Goal: Information Seeking & Learning: Learn about a topic

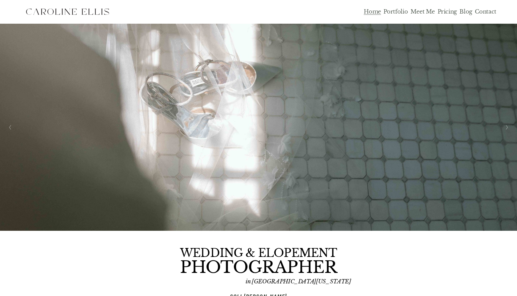
click at [450, 11] on link "Pricing" at bounding box center [447, 11] width 19 height 7
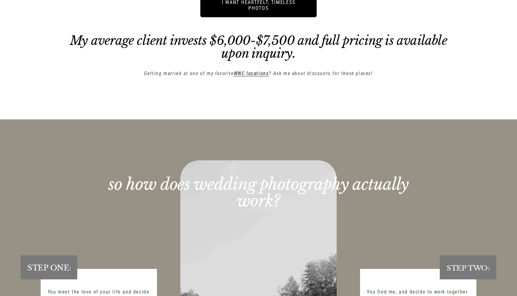
scroll to position [1148, 0]
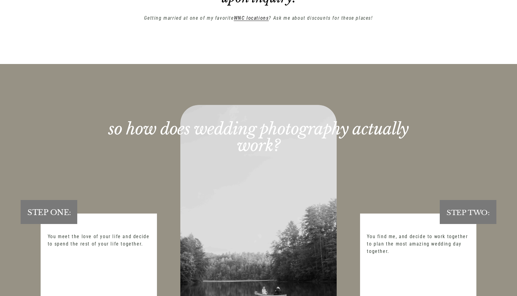
click at [257, 17] on em "WNC locations" at bounding box center [251, 18] width 35 height 6
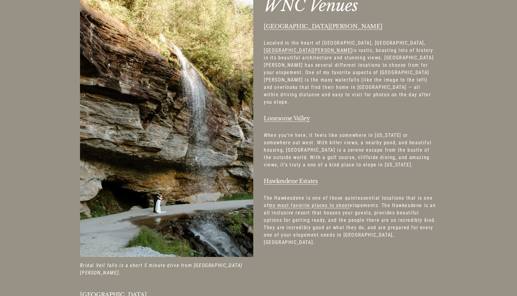
scroll to position [483, 0]
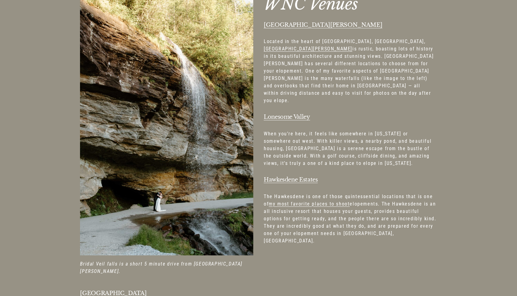
click at [298, 201] on link "my most favorite places to shoot" at bounding box center [309, 204] width 81 height 6
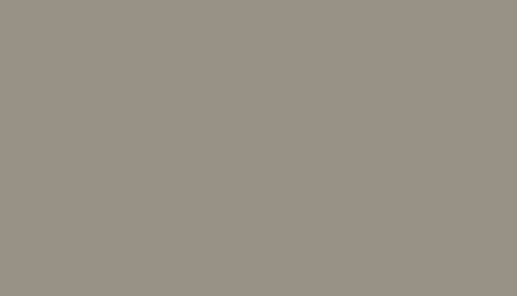
scroll to position [18162, 0]
